Goal: Task Accomplishment & Management: Manage account settings

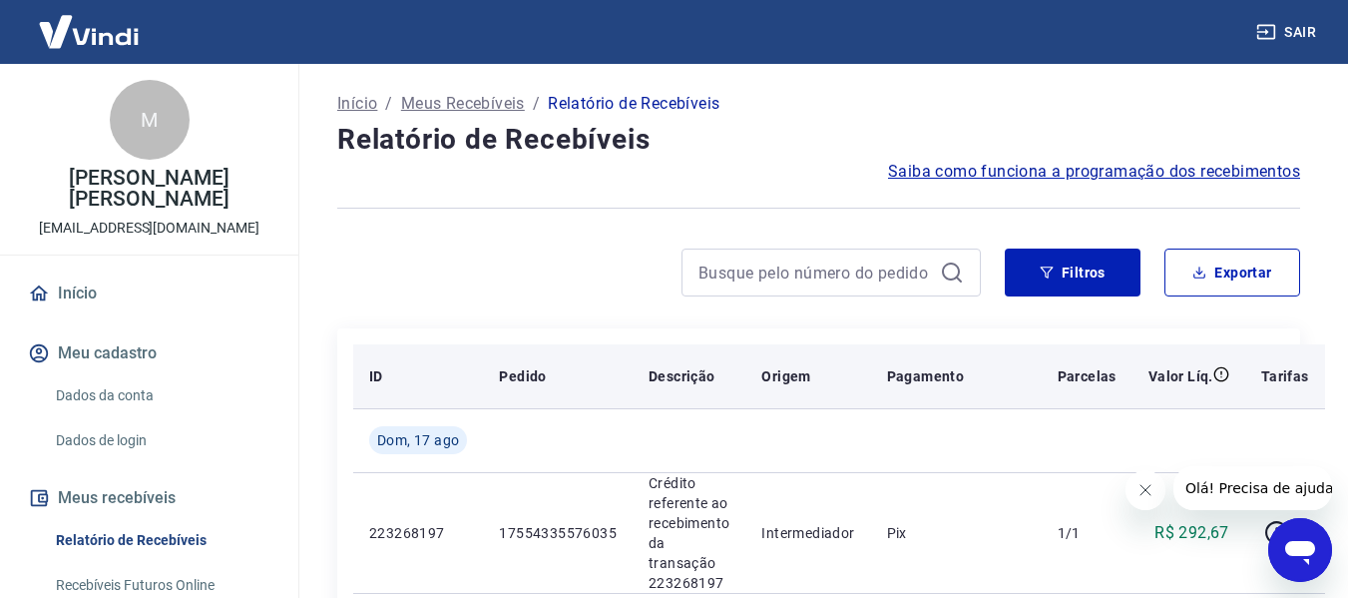
click at [904, 373] on p "Pagamento" at bounding box center [926, 376] width 78 height 20
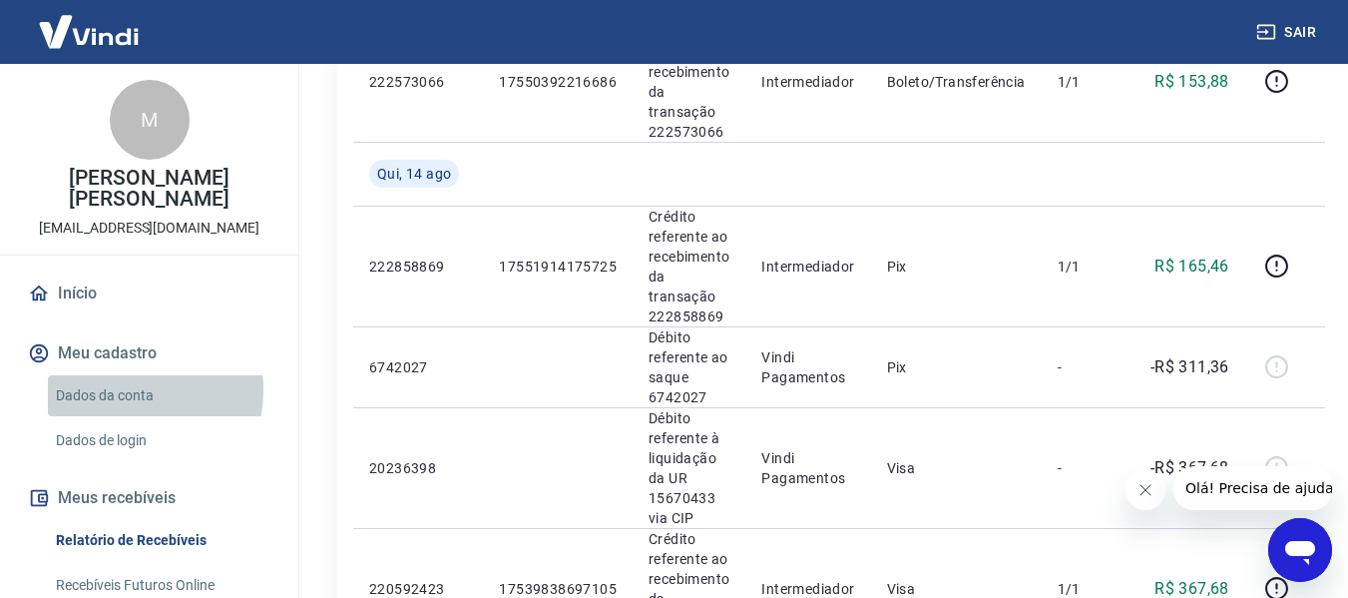
click at [112, 389] on link "Dados da conta" at bounding box center [161, 395] width 227 height 41
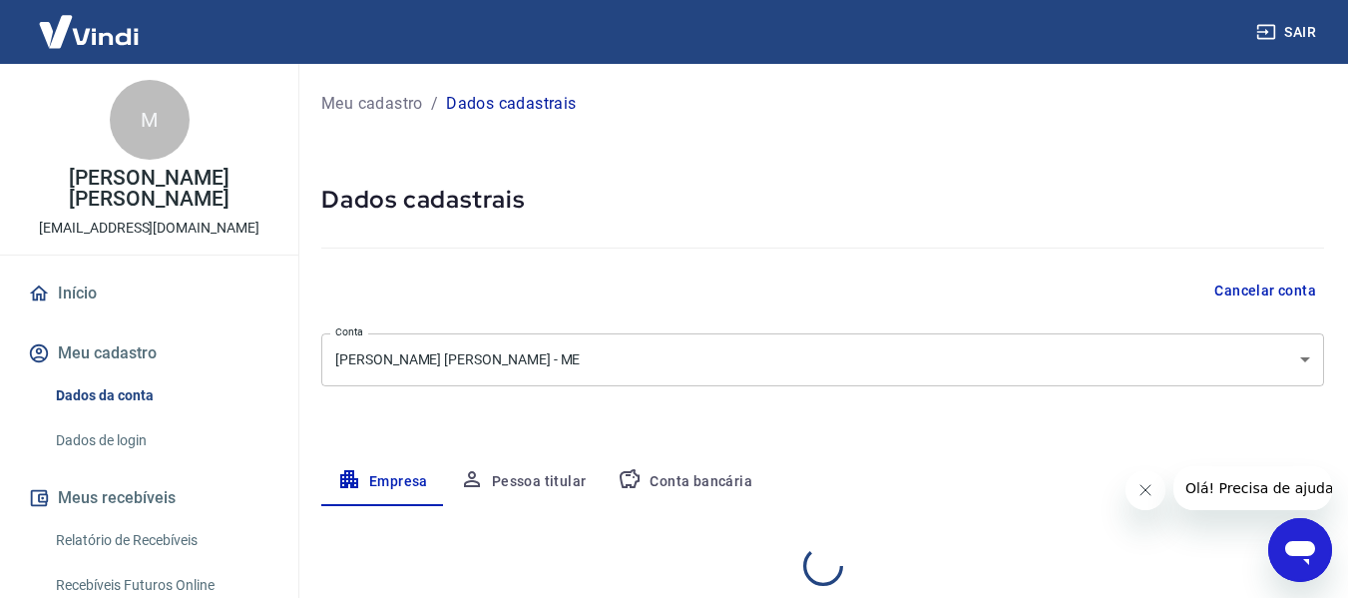
select select "PR"
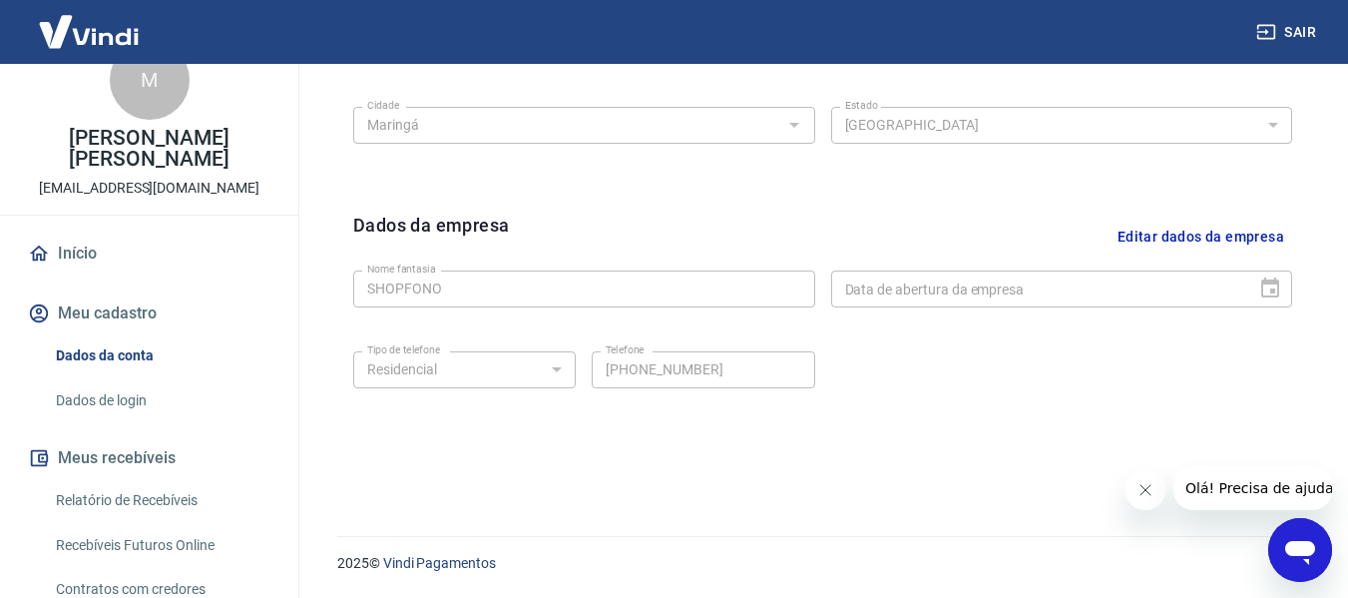
scroll to position [216, 0]
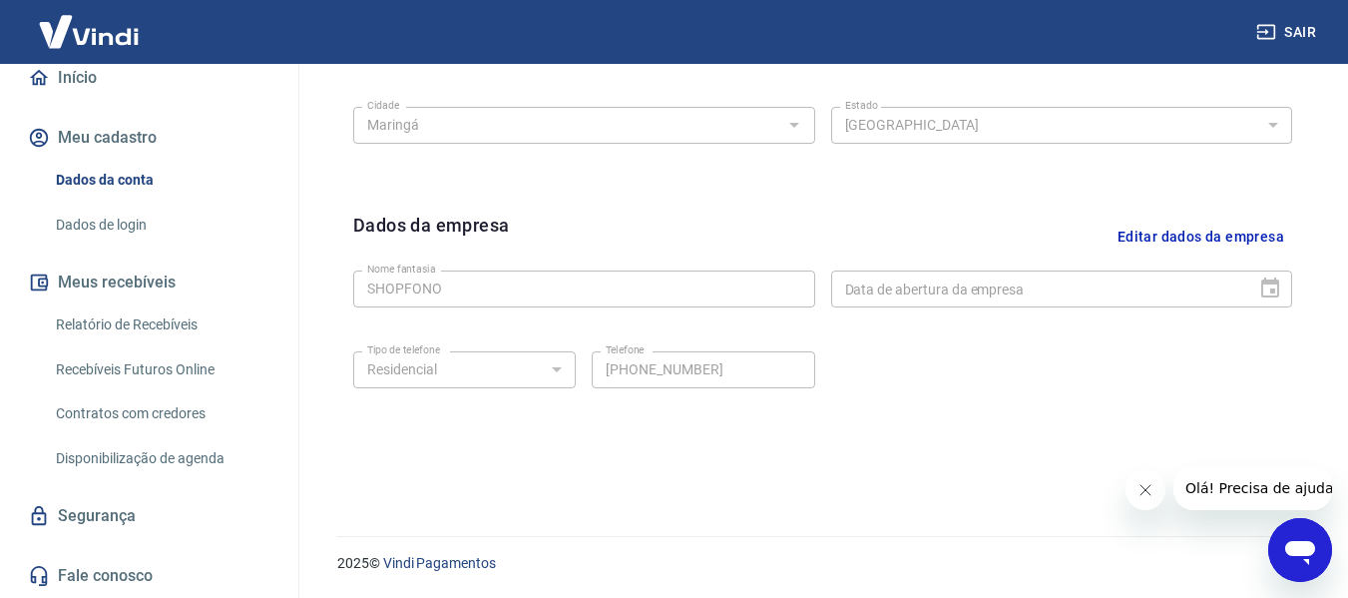
drag, startPoint x: 281, startPoint y: 75, endPoint x: 291, endPoint y: 76, distance: 10.0
click at [291, 76] on div "M Marta Essuane Jarrus Tanabe financeiro@shopfono.com.br Início Meu cadastro Da…" at bounding box center [149, 331] width 299 height 534
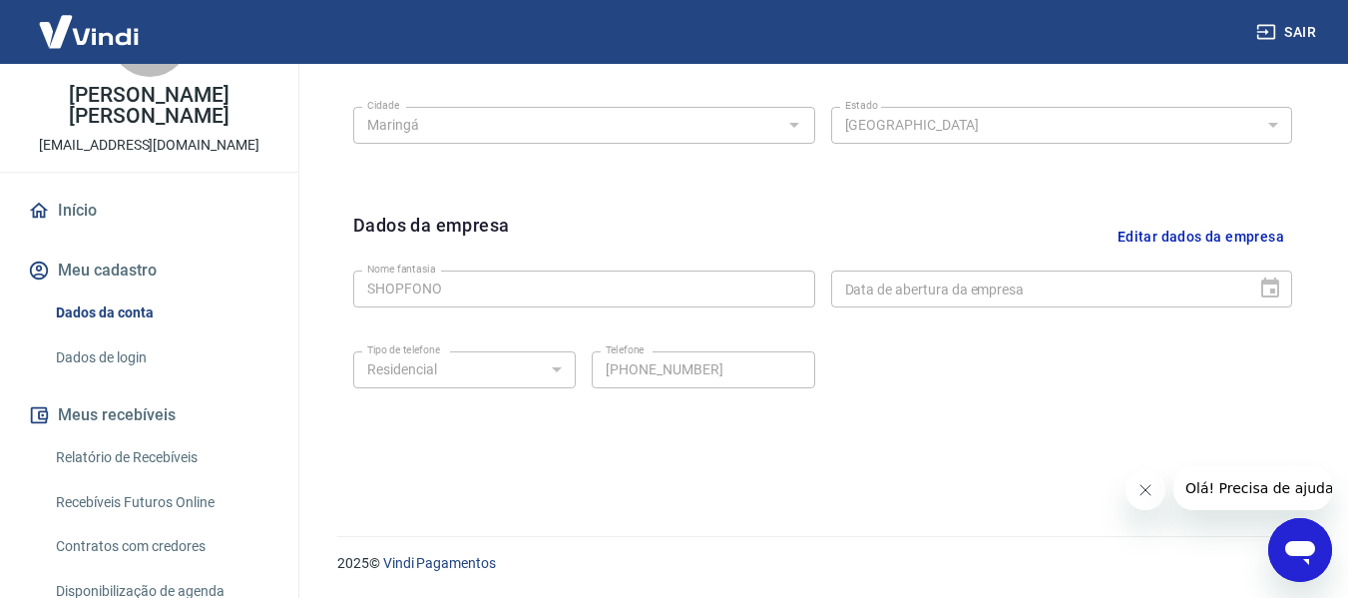
scroll to position [0, 0]
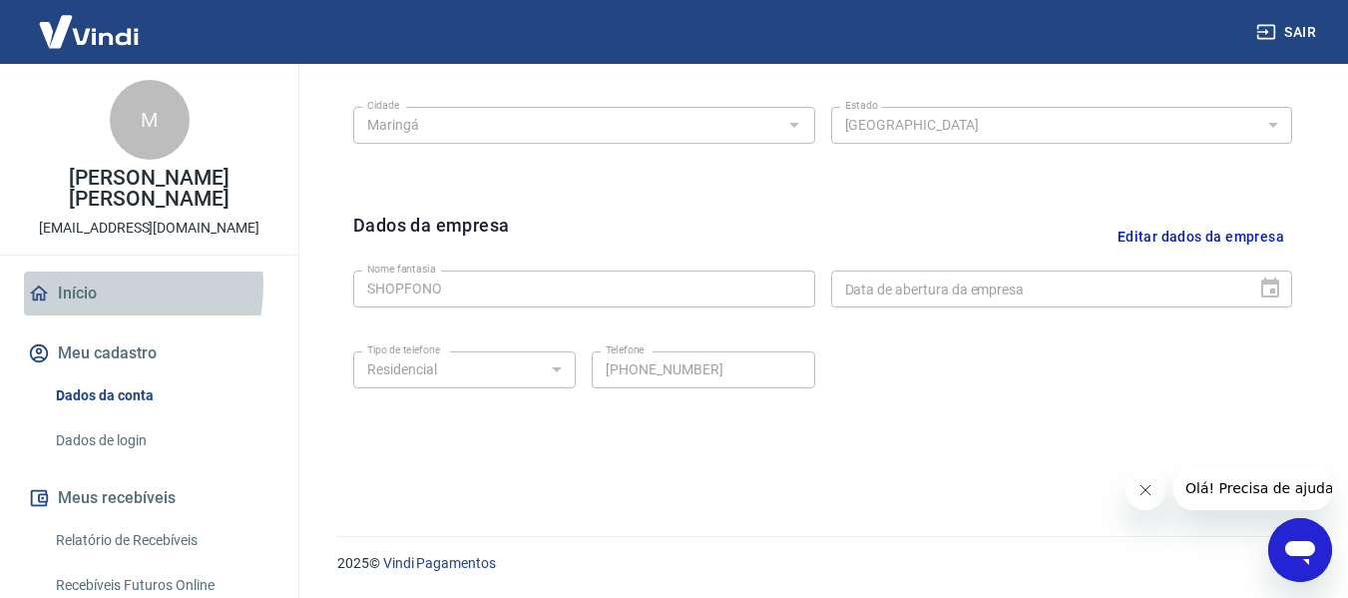
click at [92, 285] on link "Início" at bounding box center [149, 293] width 251 height 44
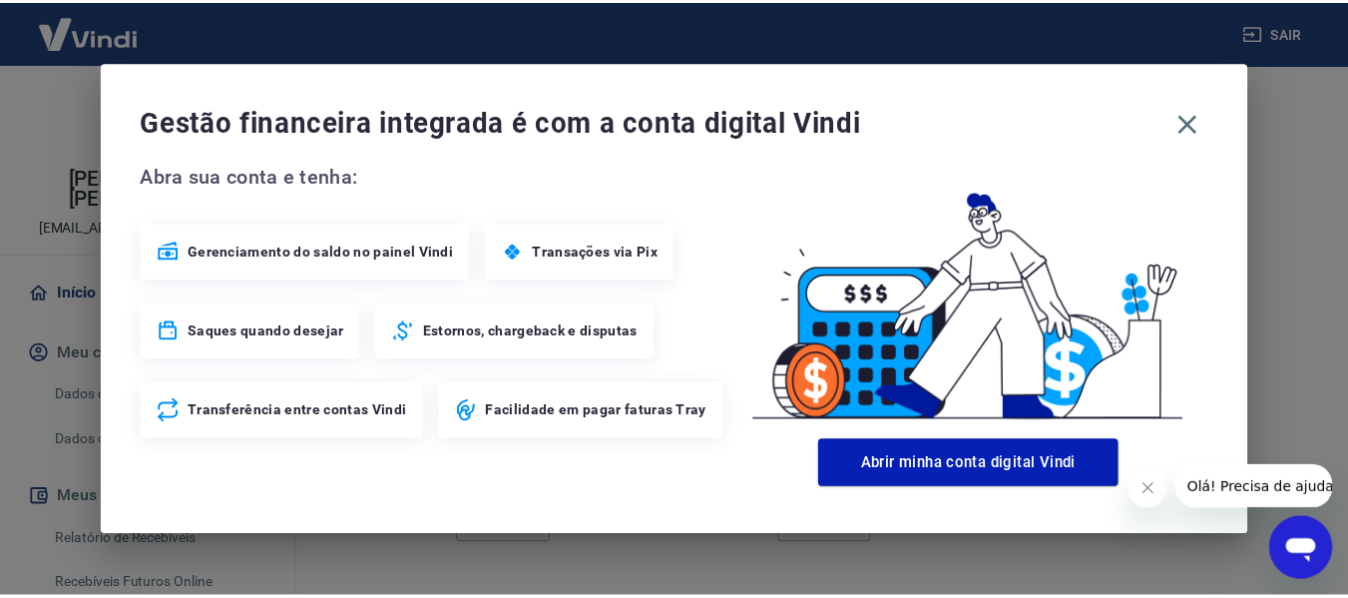
scroll to position [1090, 0]
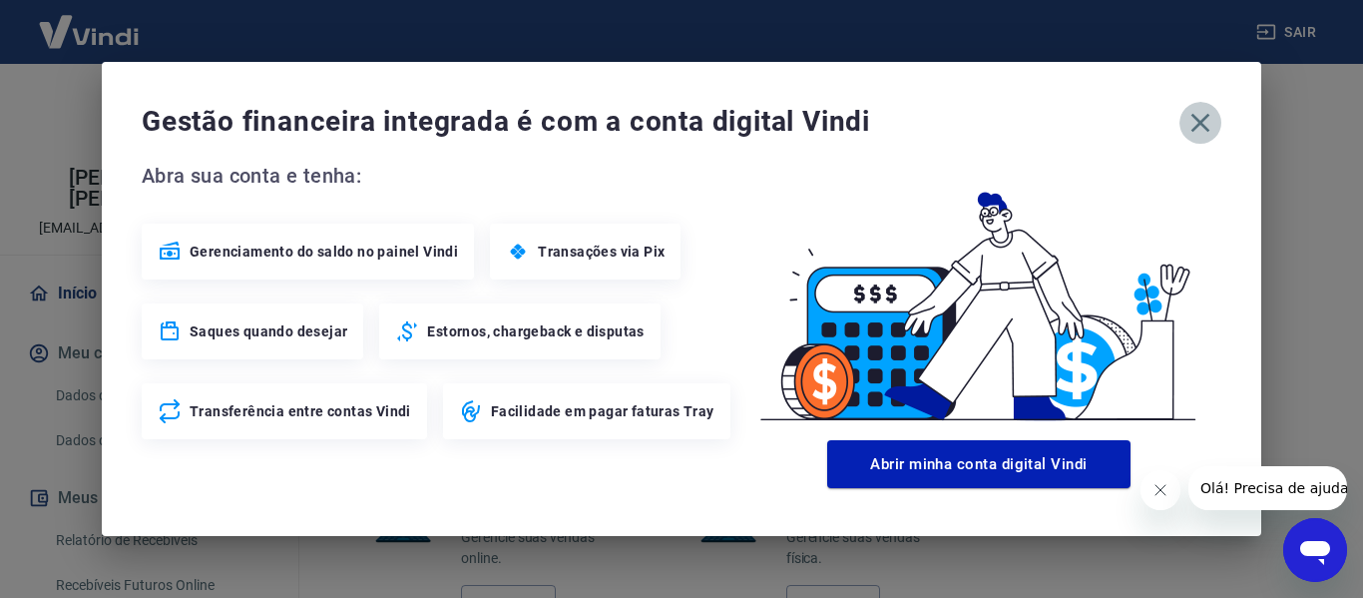
click at [1201, 129] on icon "button" at bounding box center [1201, 123] width 32 height 32
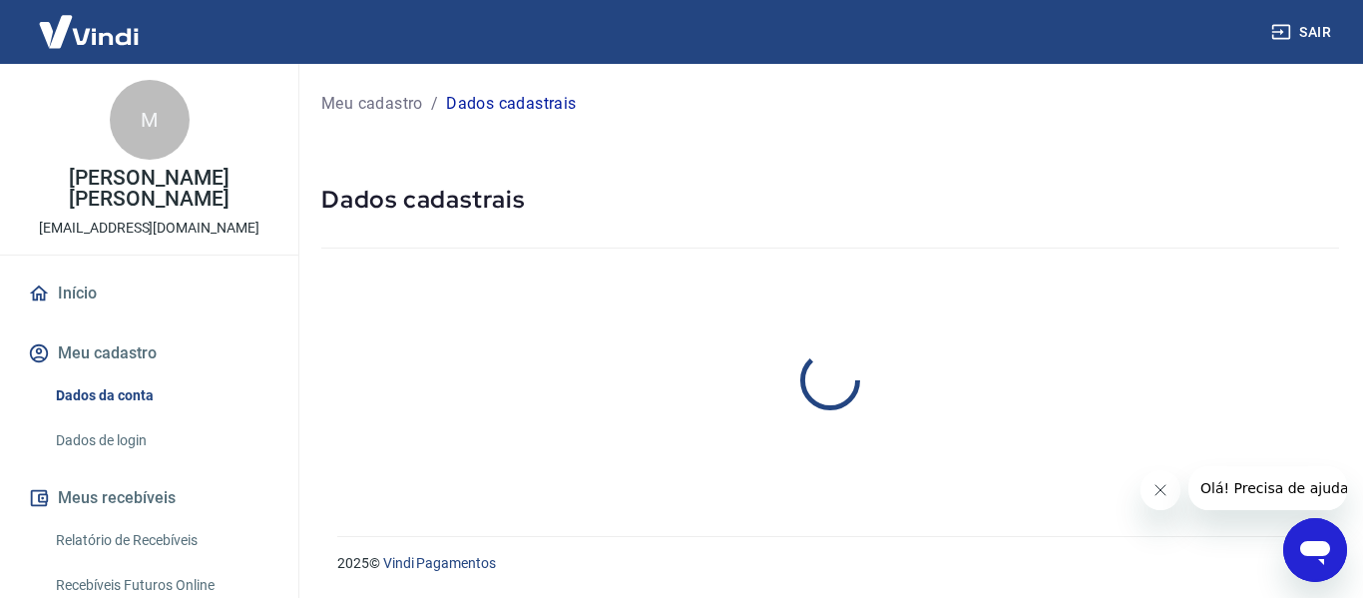
select select "PR"
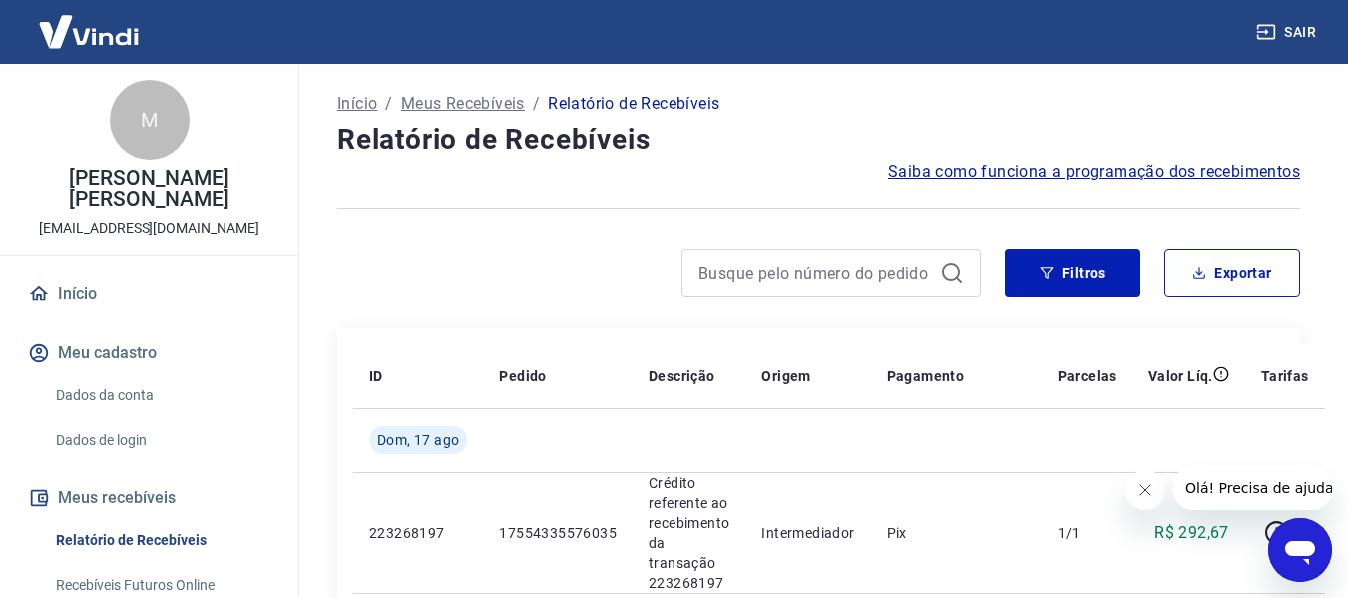
click at [1027, 177] on span "Saiba como funciona a programação dos recebimentos" at bounding box center [1094, 172] width 412 height 24
click at [121, 394] on link "Dados da conta" at bounding box center [161, 395] width 227 height 41
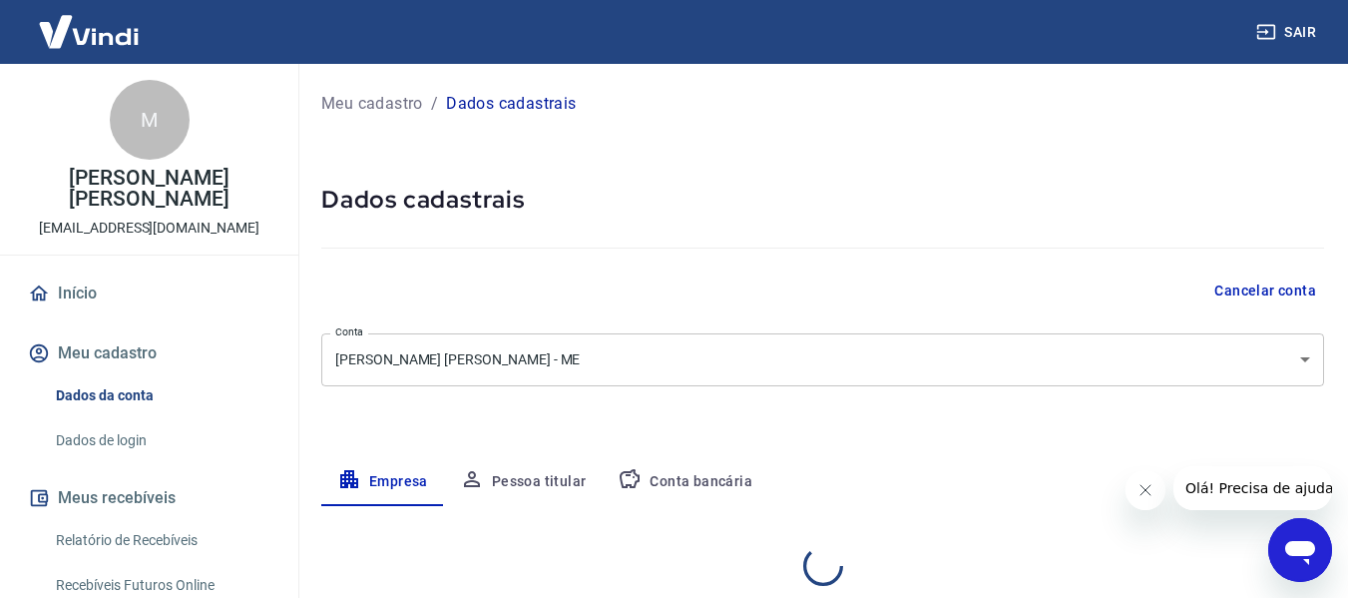
select select "PR"
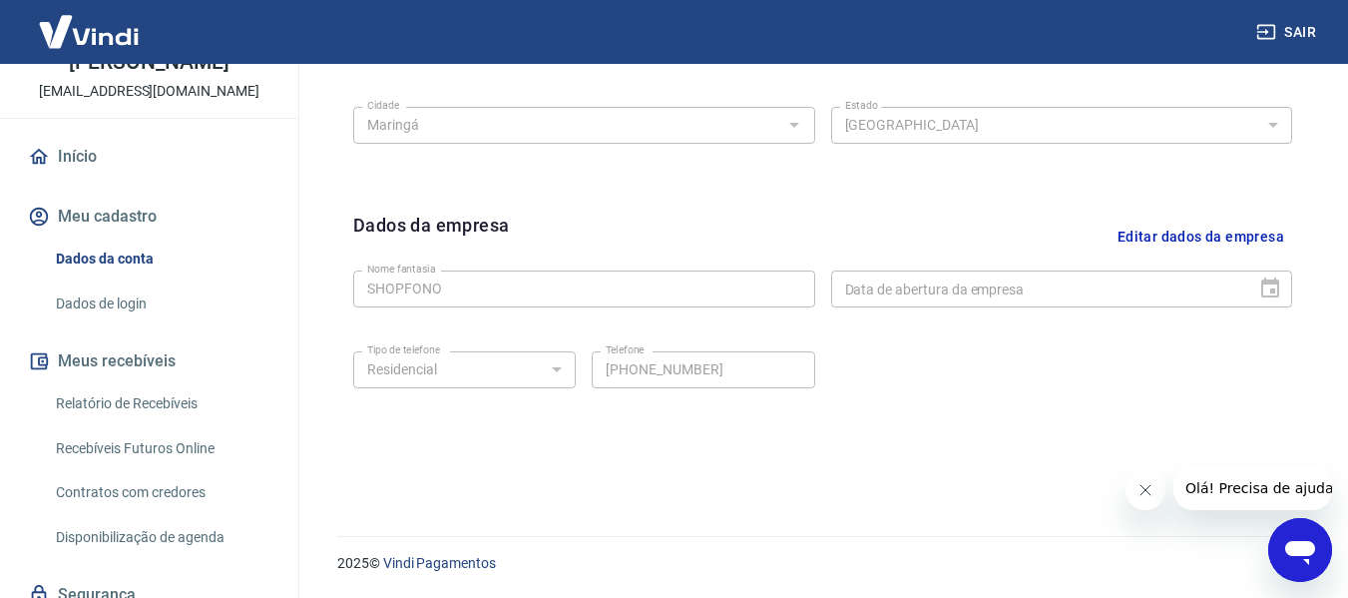
scroll to position [216, 0]
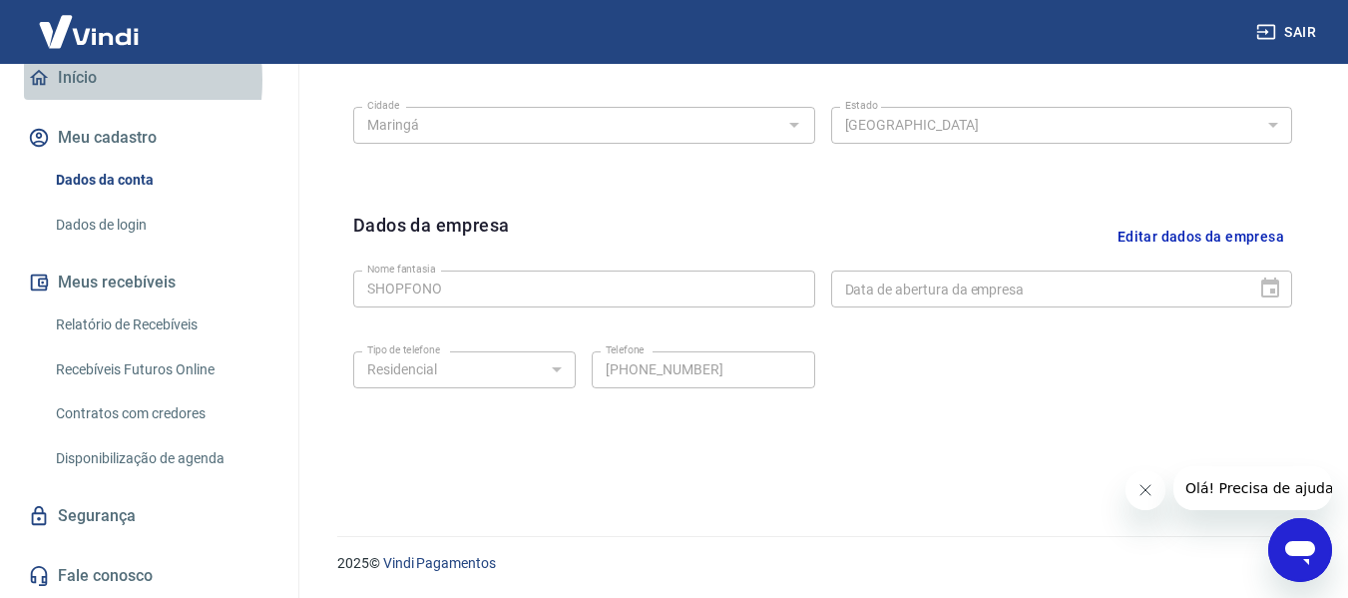
click at [58, 80] on link "Início" at bounding box center [149, 78] width 251 height 44
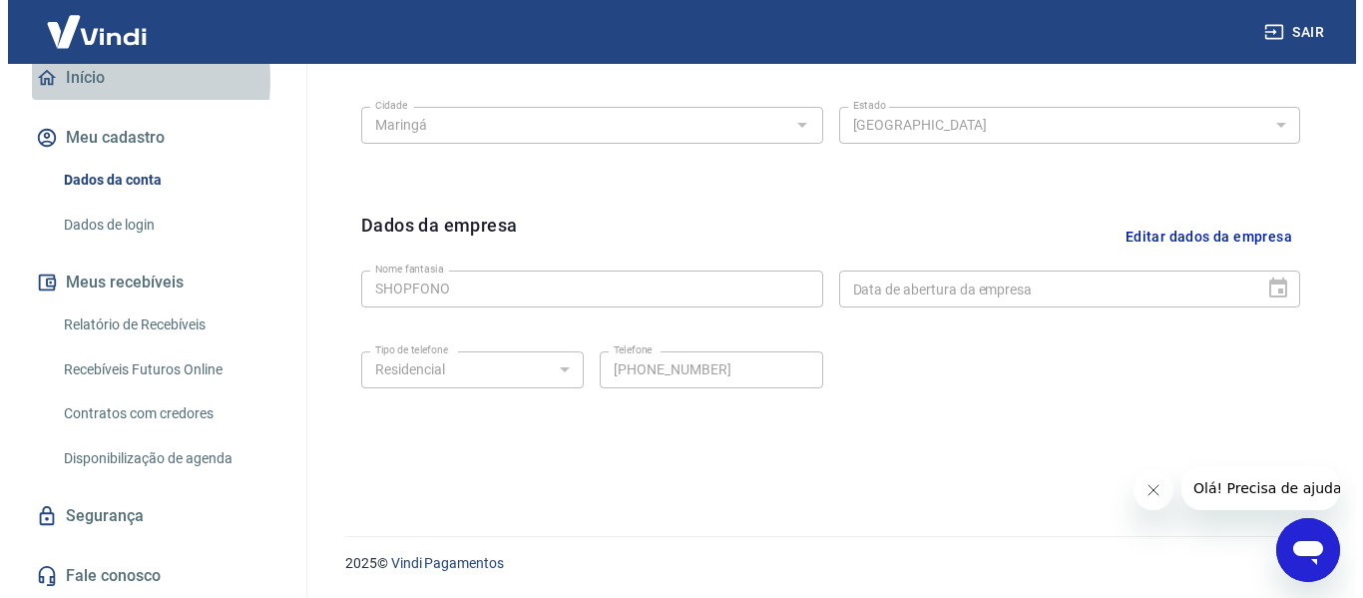
scroll to position [1090, 0]
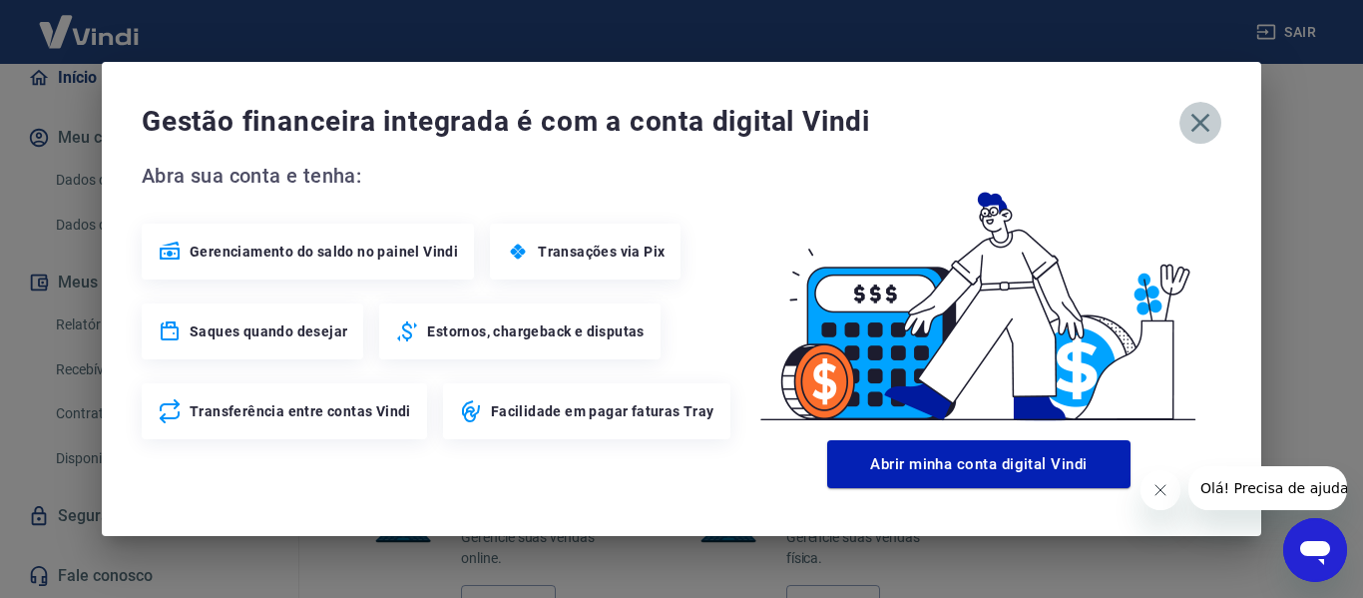
click at [1218, 117] on button "button" at bounding box center [1201, 123] width 42 height 42
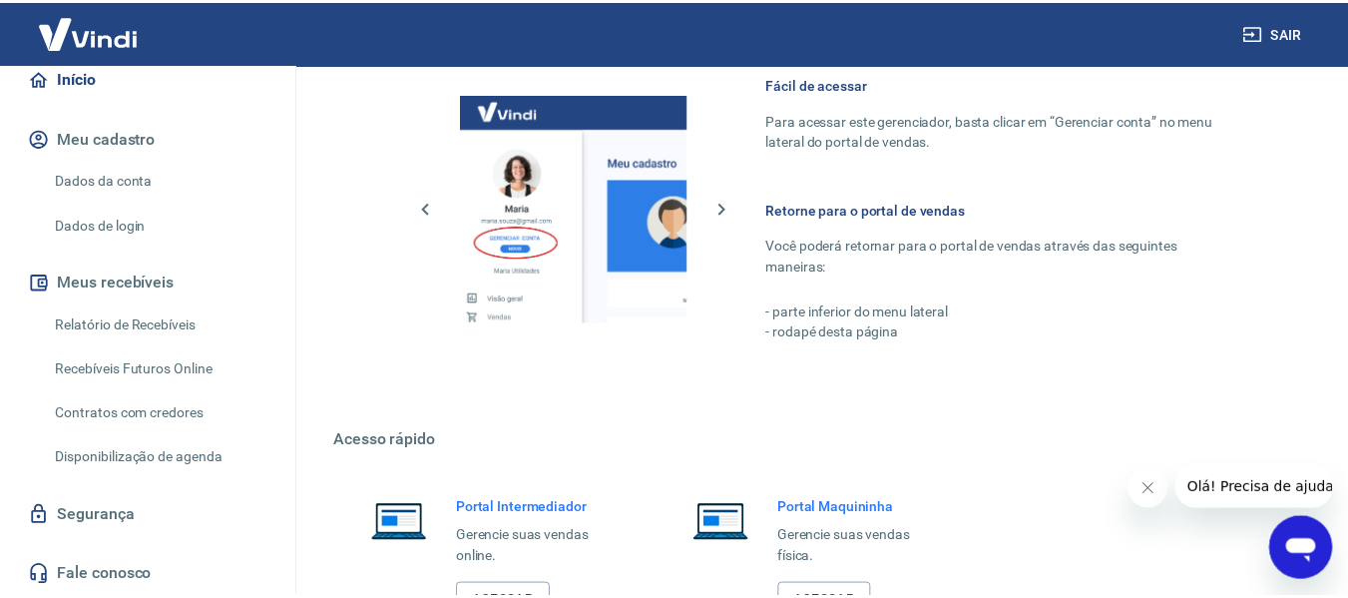
scroll to position [208, 0]
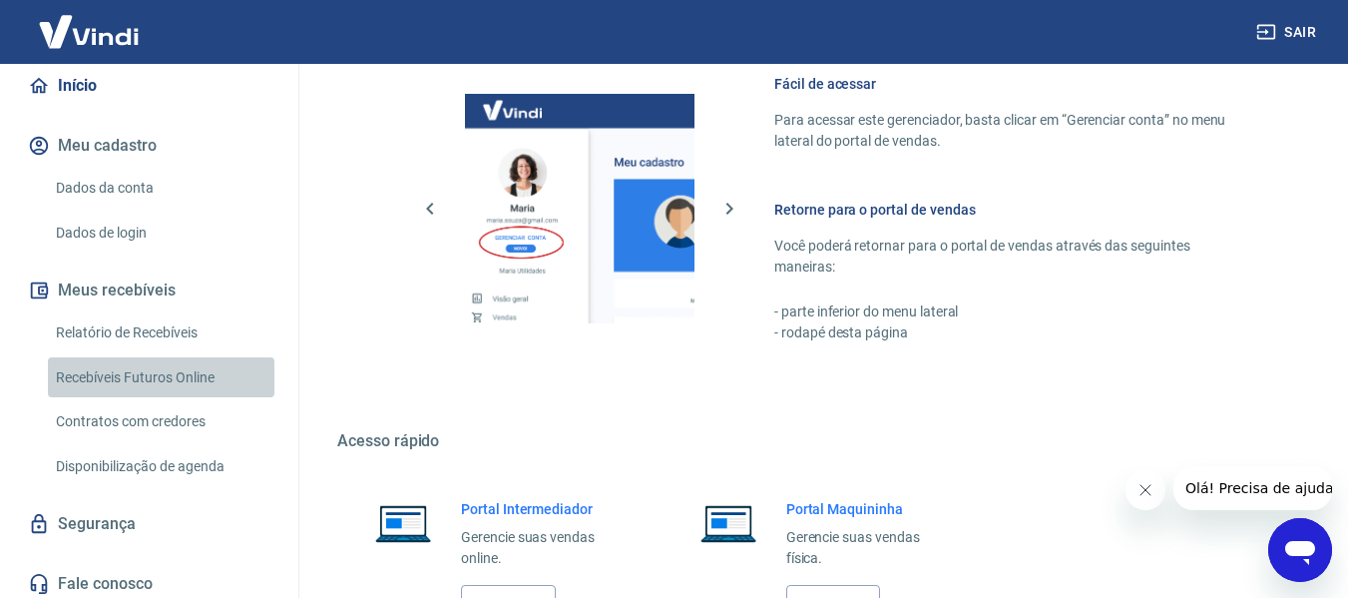
click at [164, 379] on link "Recebíveis Futuros Online" at bounding box center [161, 377] width 227 height 41
